Goal: Complete application form

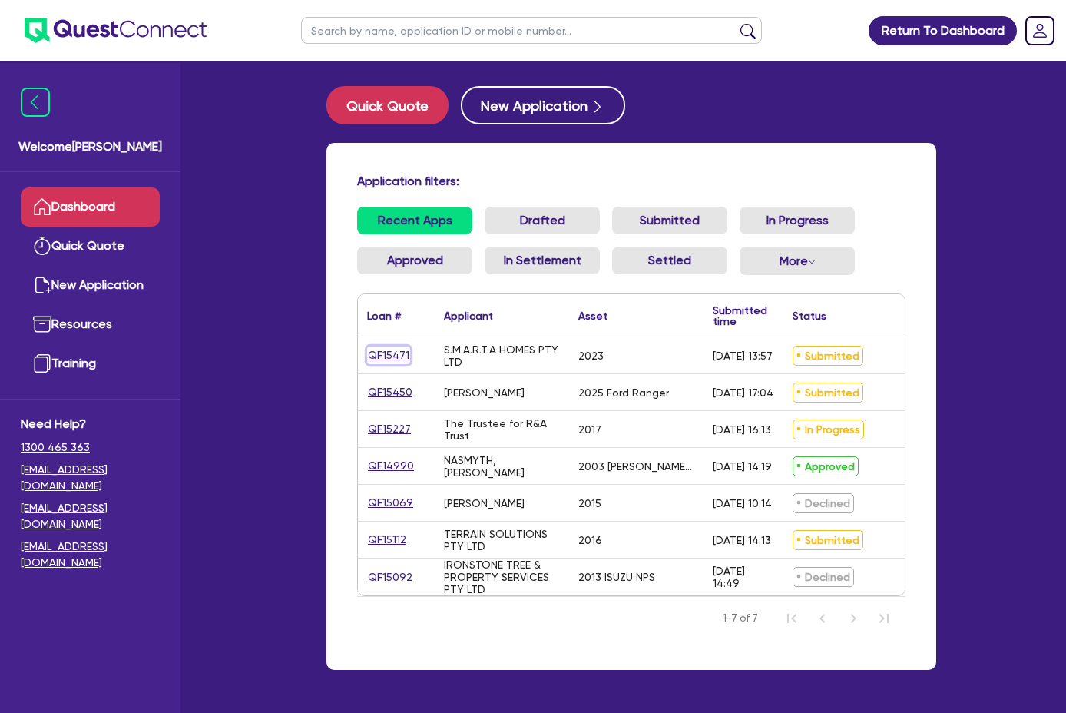
click at [367, 356] on link "QF15471" at bounding box center [388, 355] width 43 height 18
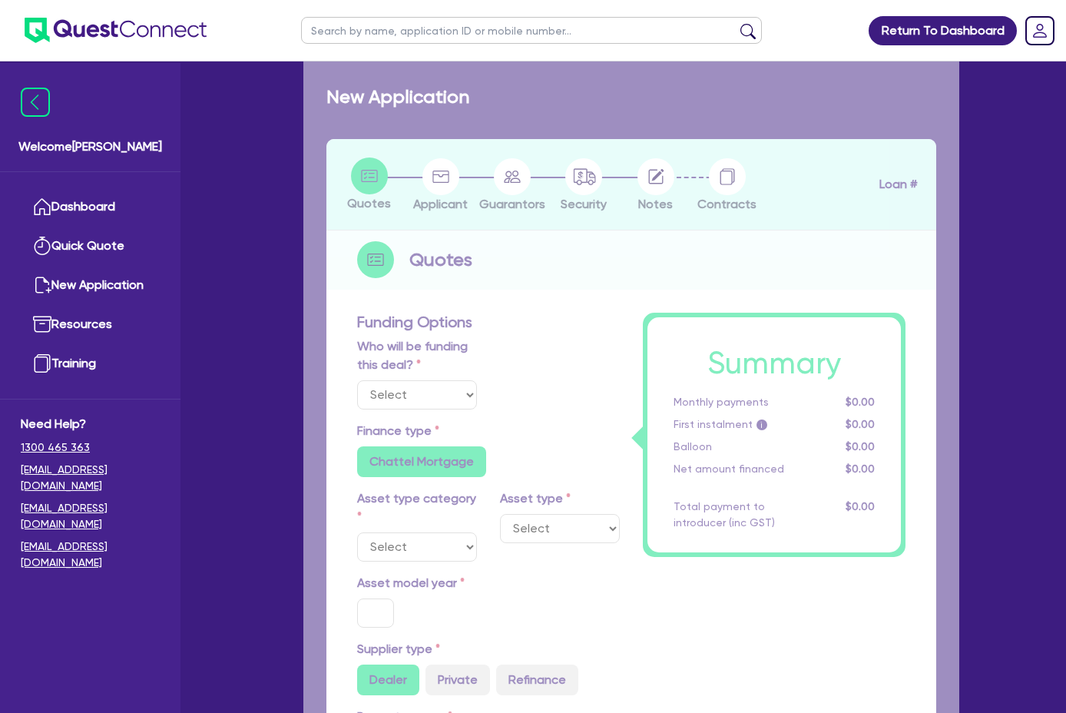
select select "Quest Finance - Own Book"
select select "CARS_AND_LIGHT_TRUCKS"
type input "2023"
radio input "true"
type input "29,000"
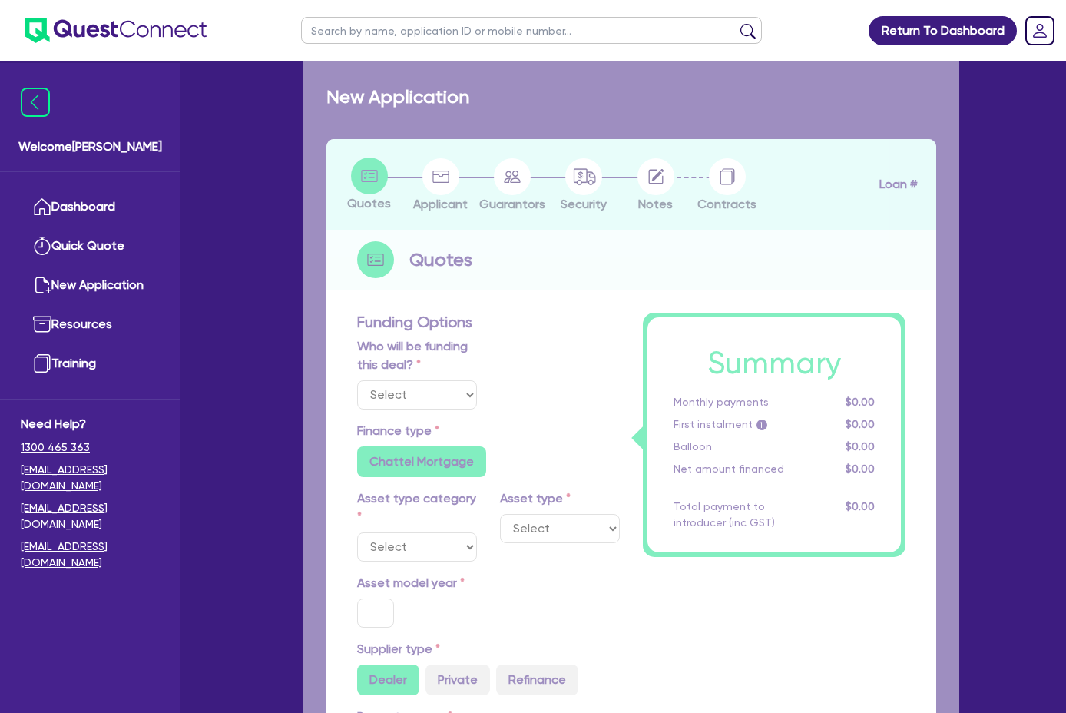
type input "10"
type input "2,900"
type input "17.95"
type input "1,200"
select select "PASSENGER_VEHICLES"
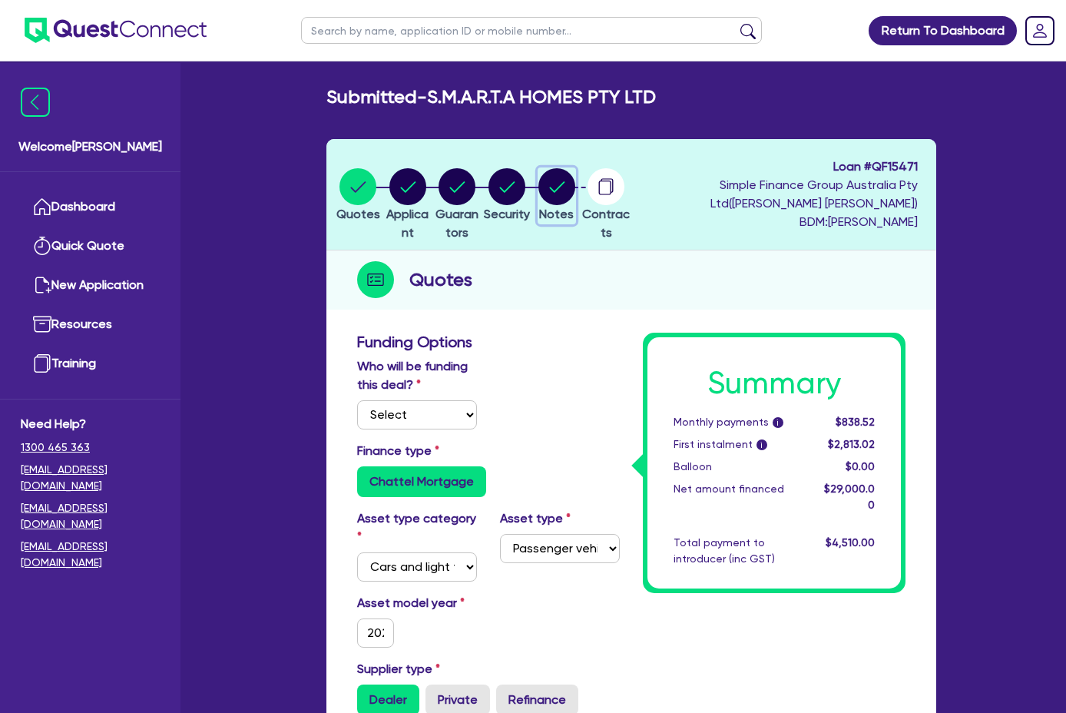
click at [575, 172] on circle "button" at bounding box center [556, 186] width 37 height 37
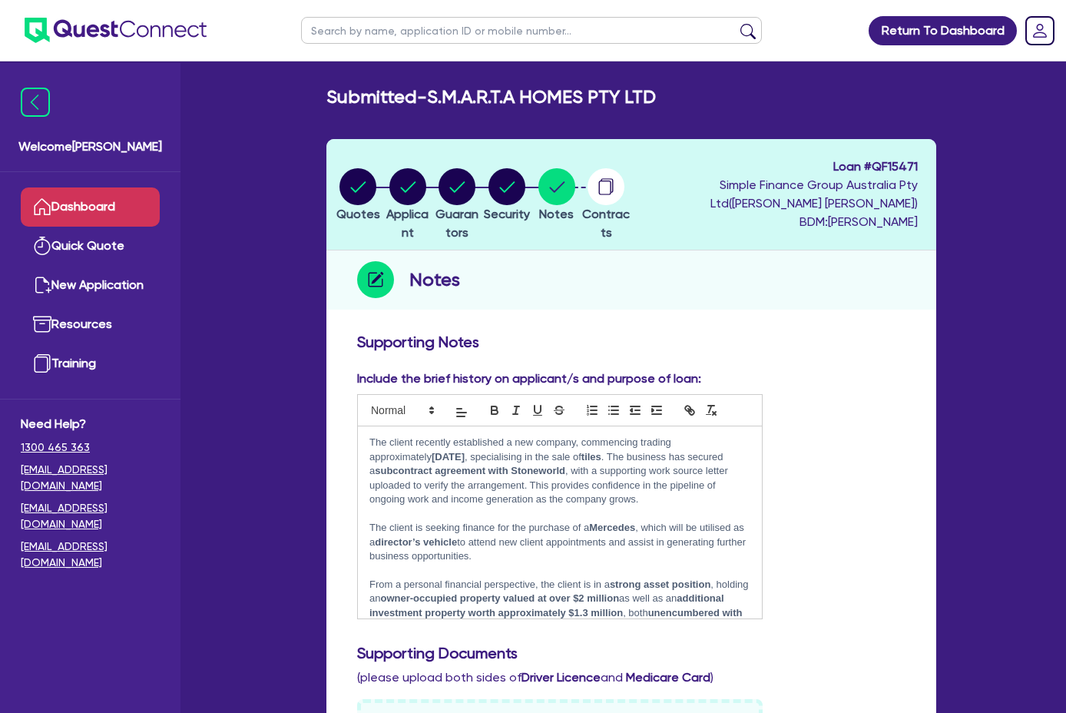
click at [126, 196] on link "Dashboard" at bounding box center [90, 206] width 139 height 39
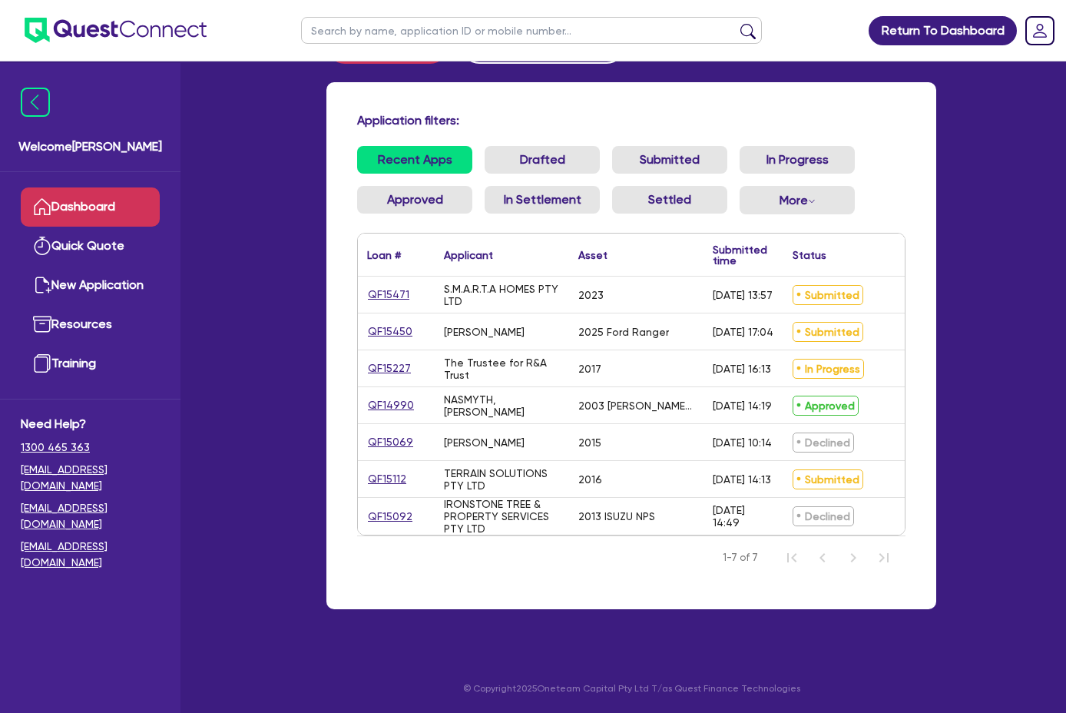
scroll to position [61, 0]
